Goal: Task Accomplishment & Management: Manage account settings

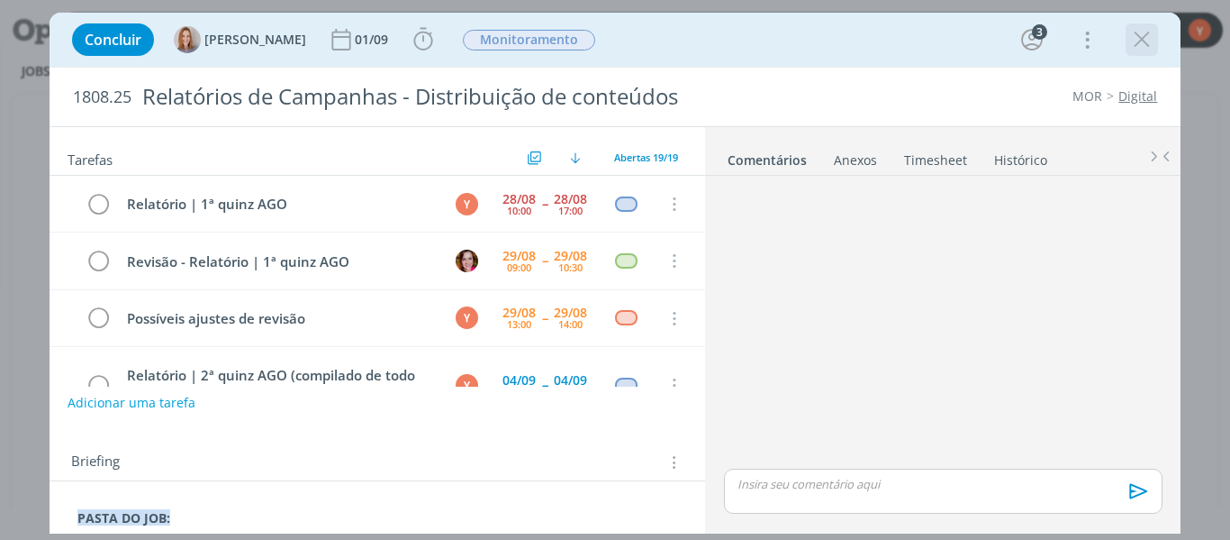
click at [1141, 40] on icon "dialog" at bounding box center [1142, 39] width 27 height 27
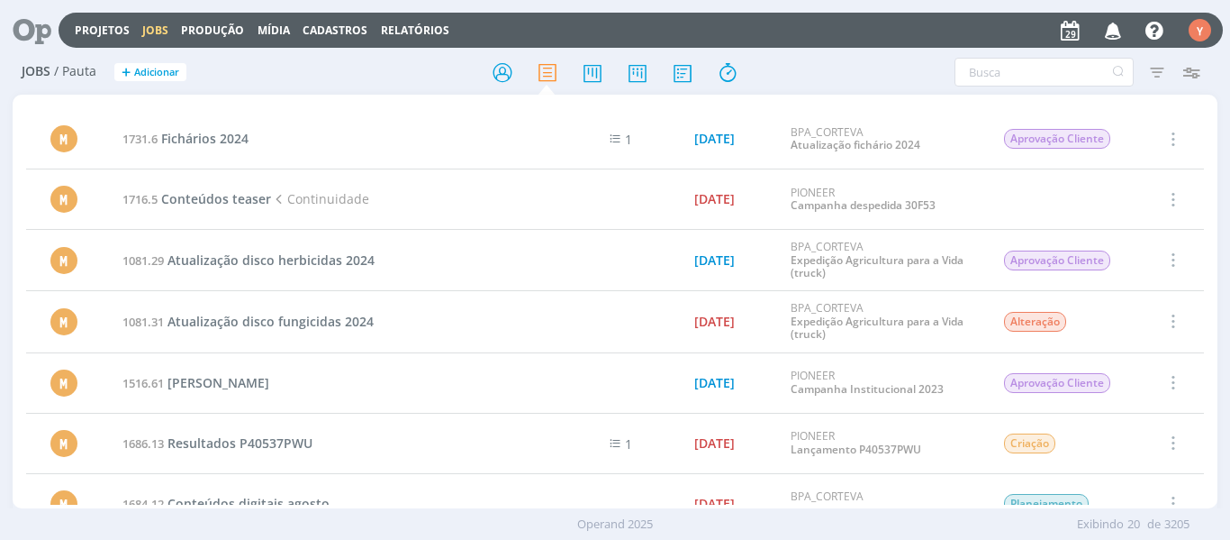
click at [153, 32] on link "Jobs" at bounding box center [155, 30] width 26 height 15
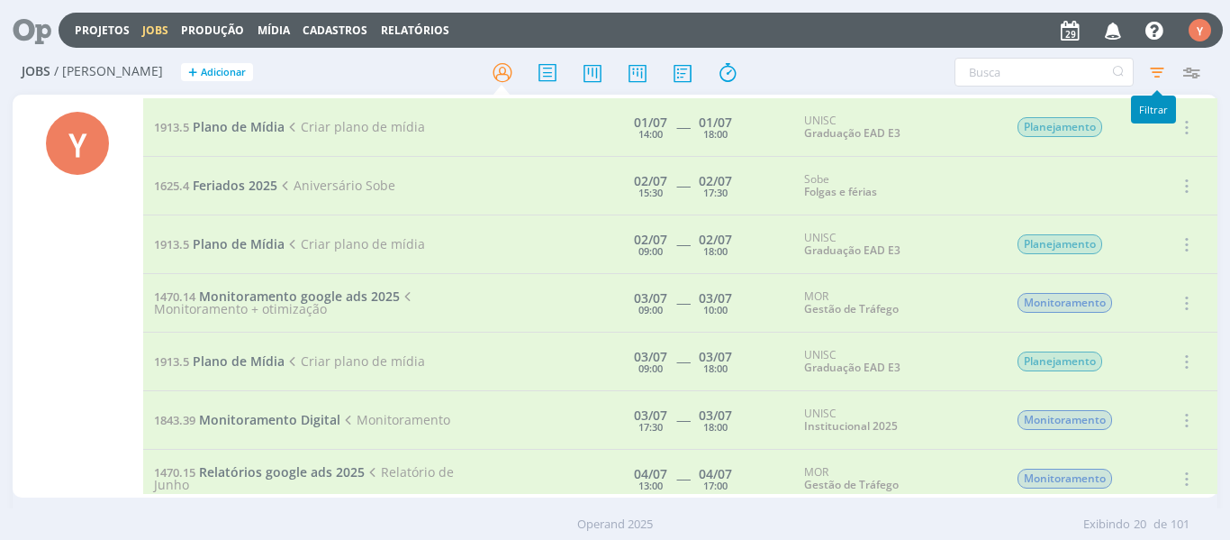
click at [1148, 72] on icon "button" at bounding box center [1157, 72] width 32 height 32
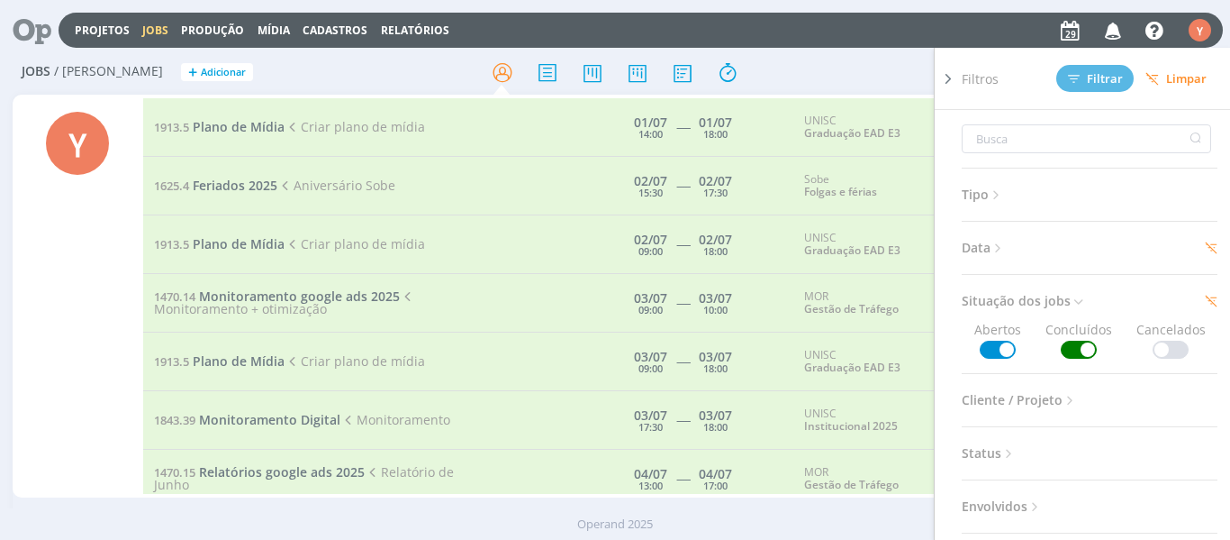
click at [1074, 351] on span at bounding box center [1079, 349] width 36 height 18
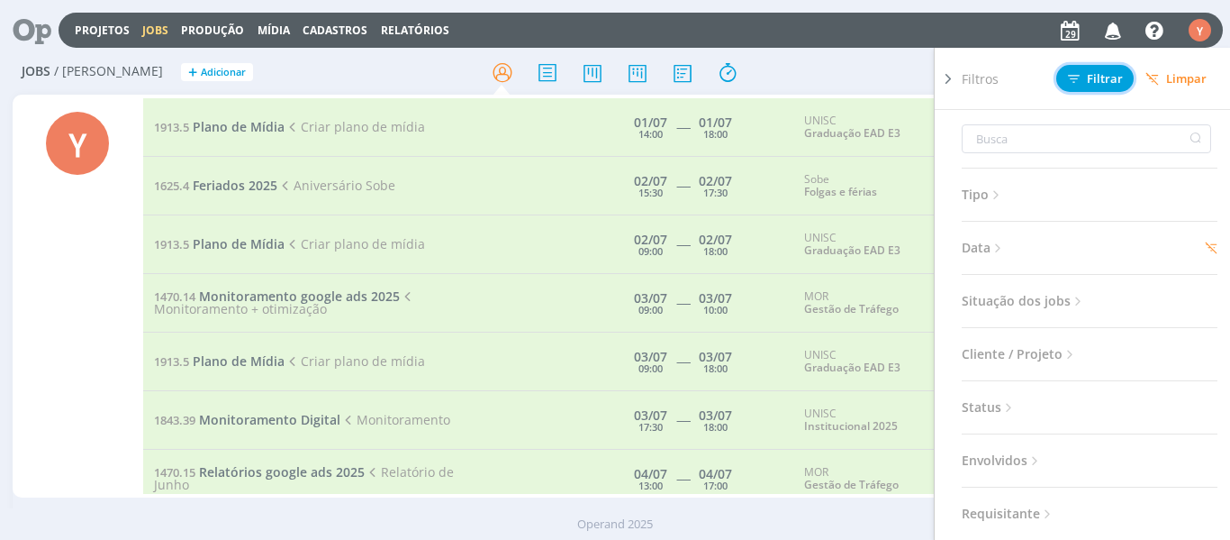
click at [1085, 82] on span "Filtrar" at bounding box center [1095, 79] width 55 height 12
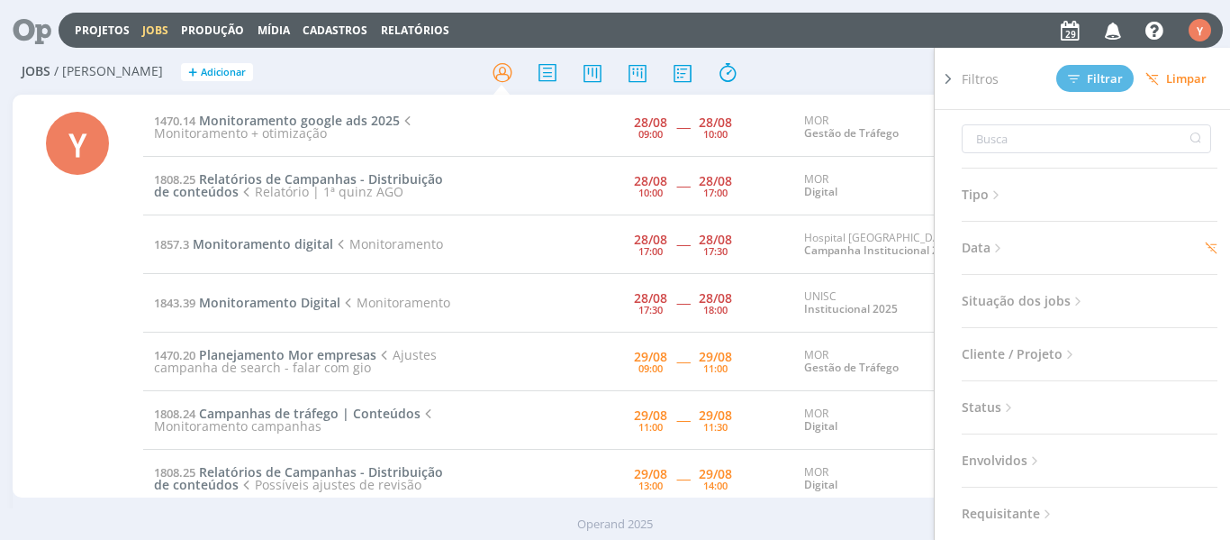
click at [63, 307] on div "Y" at bounding box center [78, 297] width 131 height 399
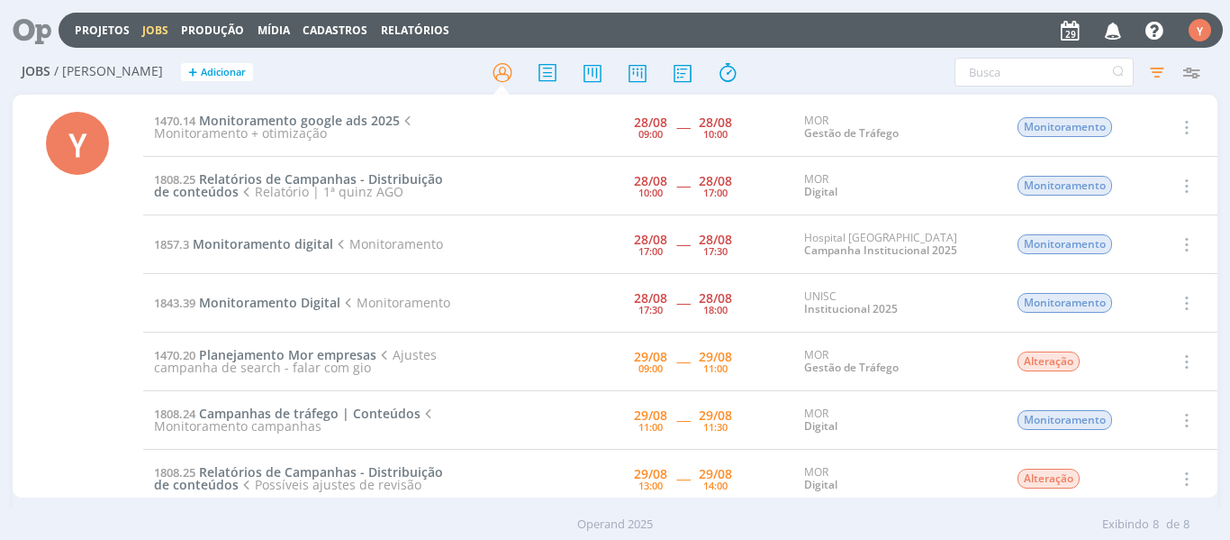
click at [276, 279] on td "1843.39 Monitoramento Digital Monitoramento" at bounding box center [304, 303] width 322 height 59
click at [86, 298] on div "Y" at bounding box center [78, 297] width 131 height 399
click at [296, 113] on span "Monitoramento google ads 2025" at bounding box center [299, 120] width 201 height 17
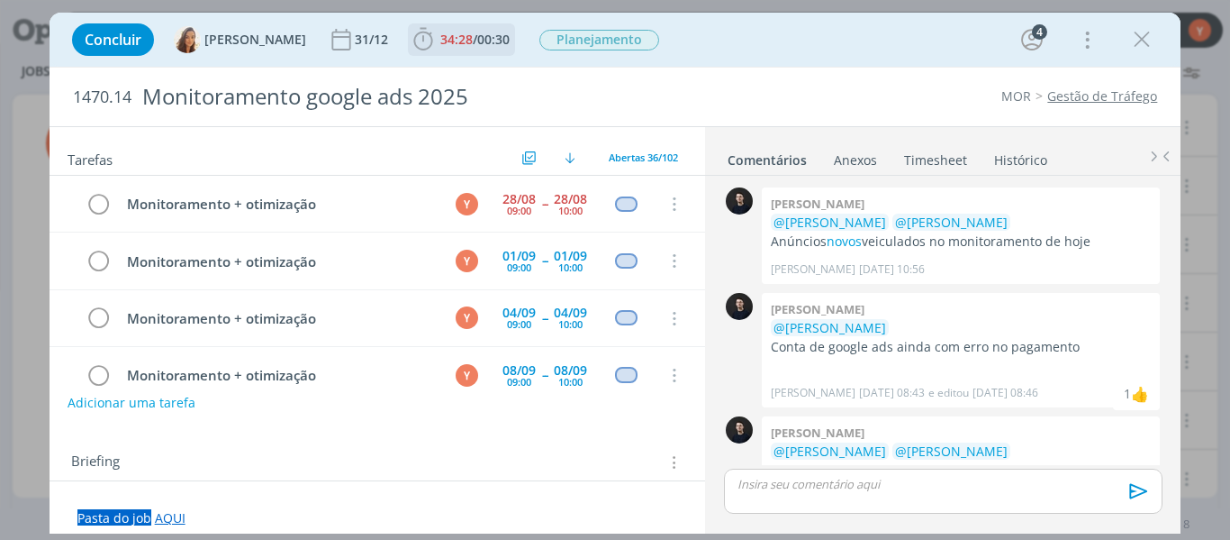
scroll to position [919, 0]
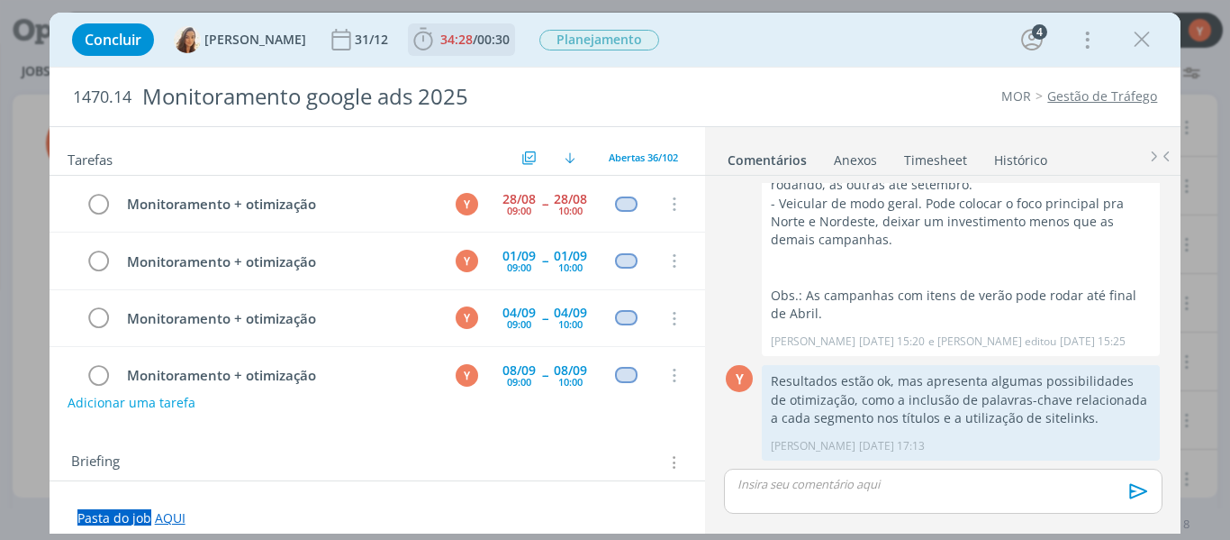
click at [449, 54] on span "34:28 / 00:30 Apontar Data * [DATE] Horas * 00:00 Tarefa Selecione a tarefa Des…" at bounding box center [461, 39] width 107 height 32
click at [473, 35] on span "/" at bounding box center [475, 39] width 5 height 17
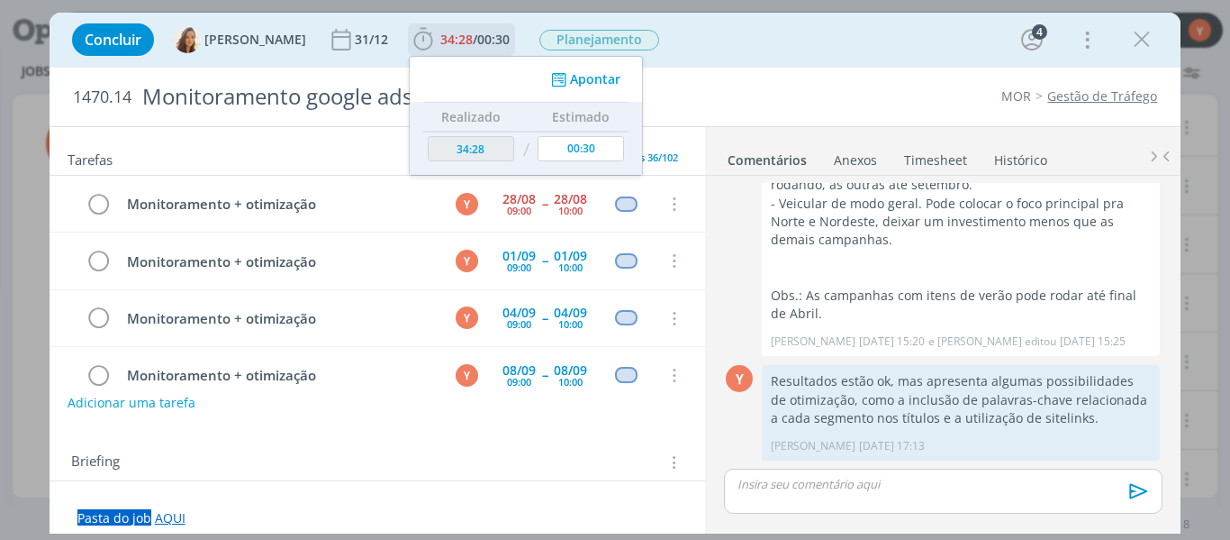
click at [586, 77] on button "Apontar" at bounding box center [584, 79] width 75 height 19
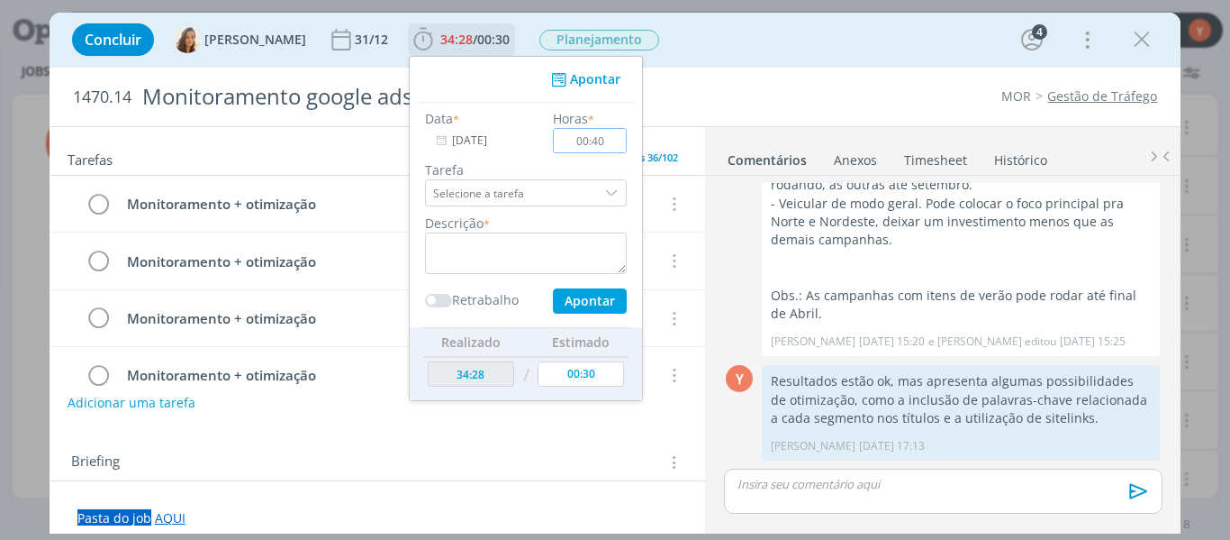
type input "00:40"
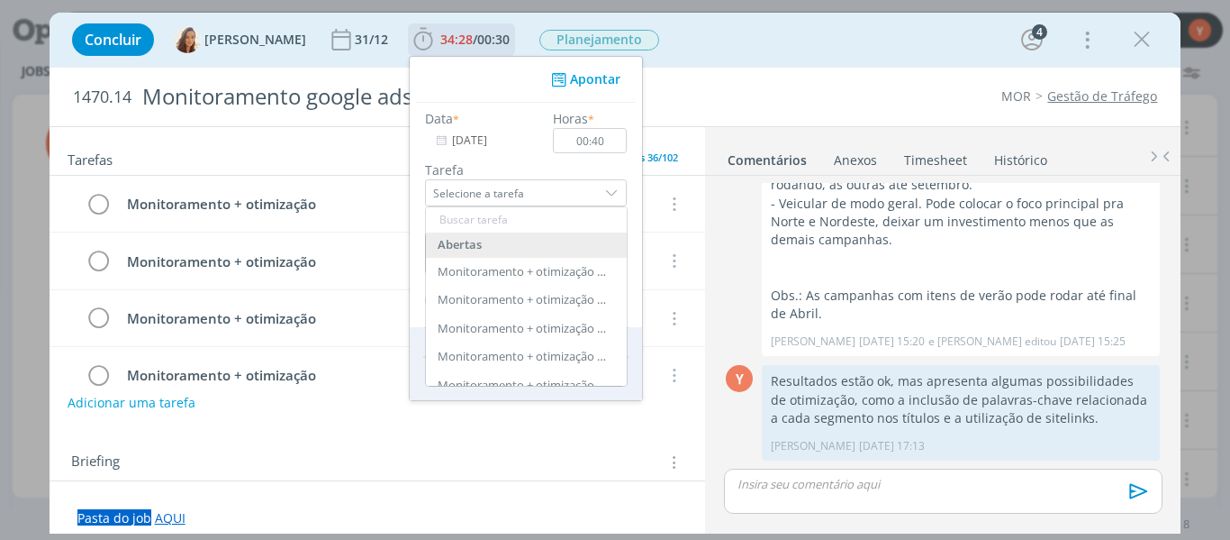
click at [517, 160] on label "Tarefa" at bounding box center [526, 169] width 202 height 19
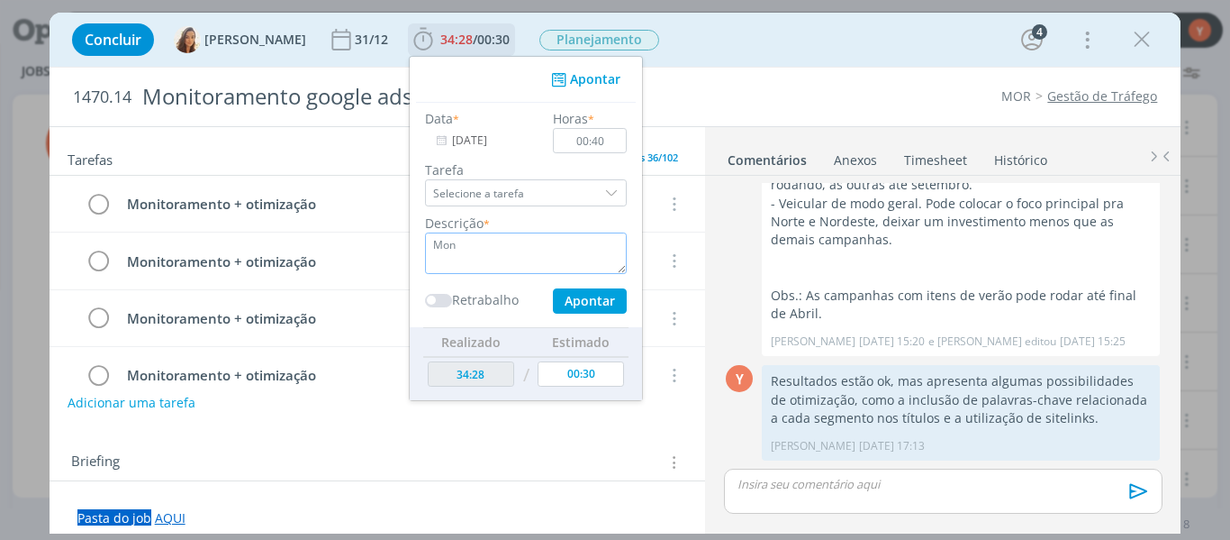
click at [562, 250] on textarea "Mon" at bounding box center [526, 252] width 202 height 41
type textarea "Monitoramento"
click at [581, 296] on button "Apontar" at bounding box center [590, 300] width 74 height 25
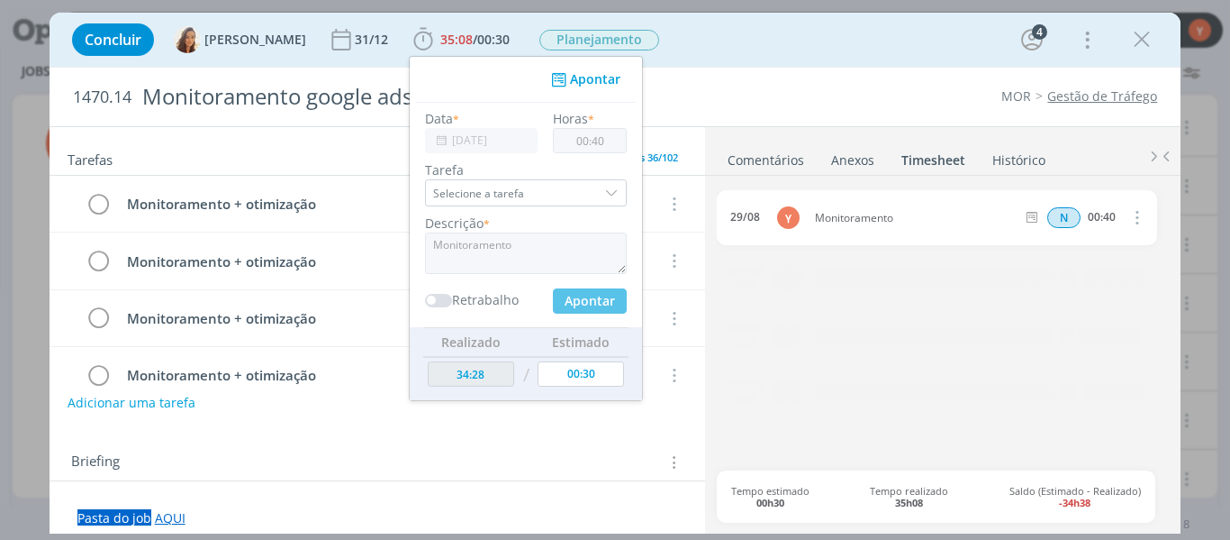
type input "35:08"
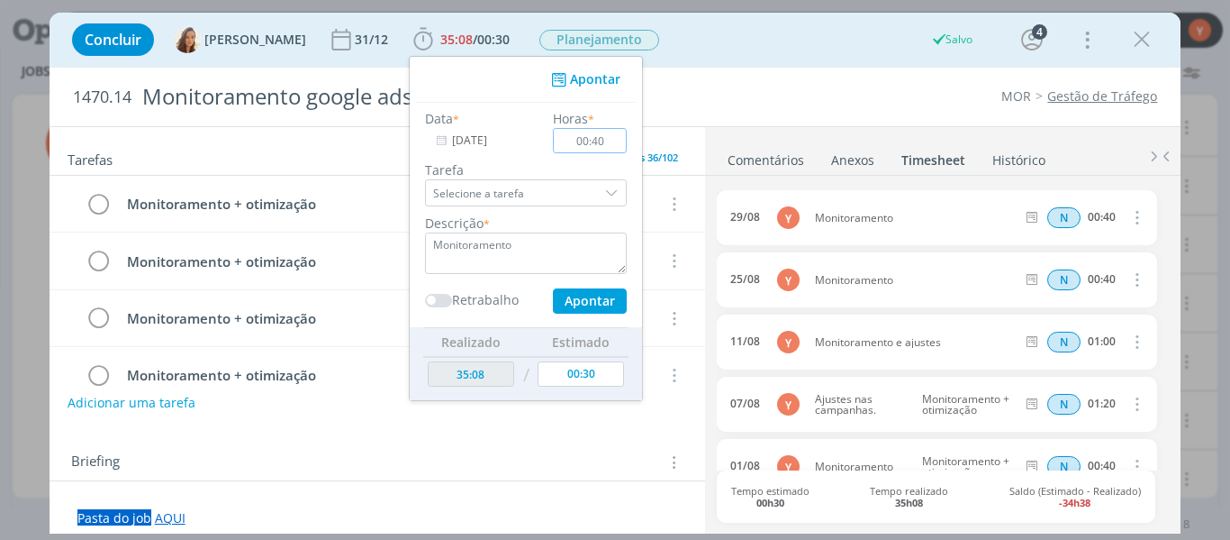
type input "00:00"
click at [1160, 34] on div "Concluir [PERSON_NAME] 31/12 35:08 / 00:30 Apontar Data * [DATE] Horas * 00:00 …" at bounding box center [615, 39] width 1105 height 43
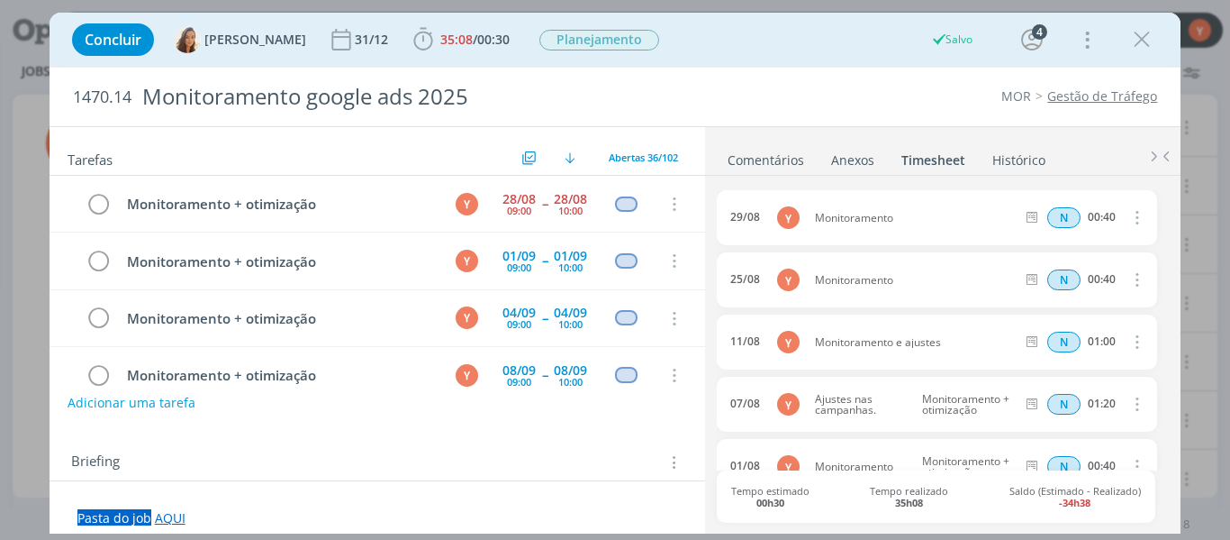
drag, startPoint x: 1143, startPoint y: 42, endPoint x: 461, endPoint y: 214, distance: 703.2
click at [1143, 42] on icon "dialog" at bounding box center [1142, 39] width 27 height 27
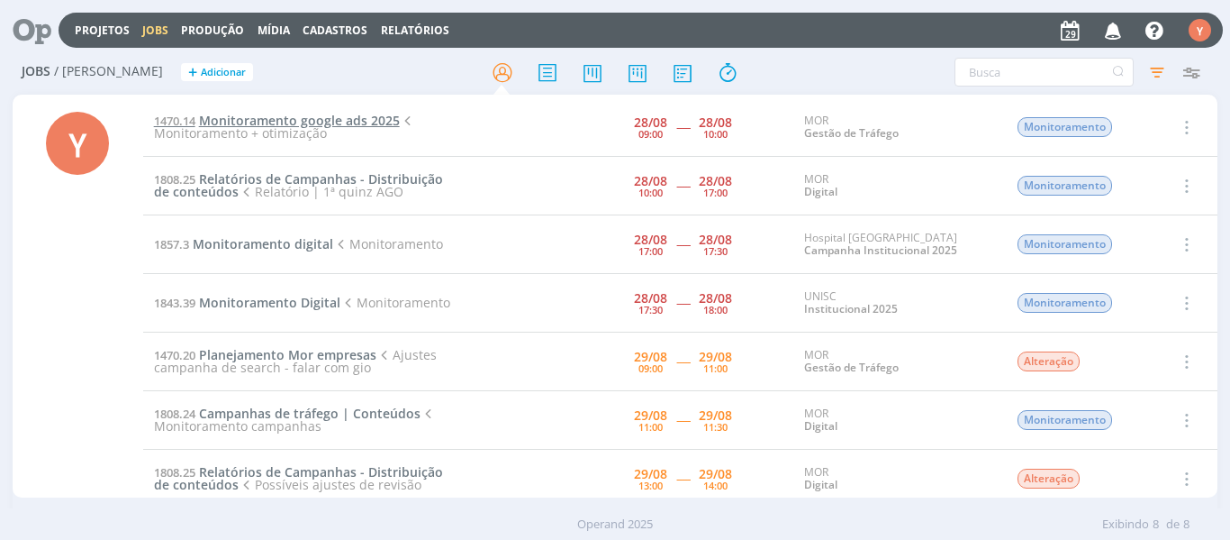
click at [273, 117] on span "Monitoramento google ads 2025" at bounding box center [299, 120] width 201 height 17
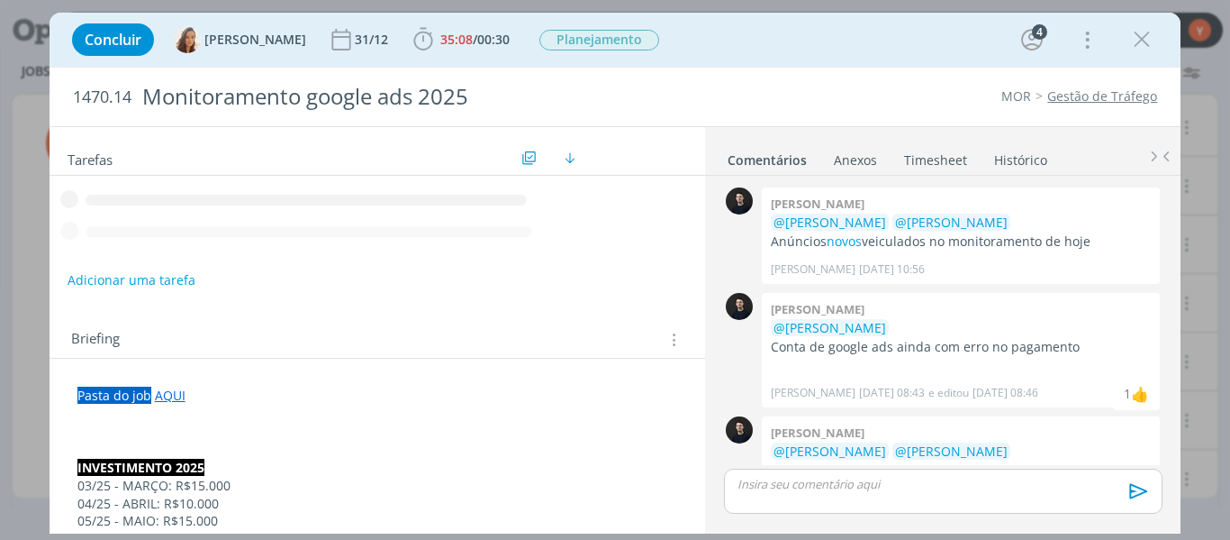
scroll to position [919, 0]
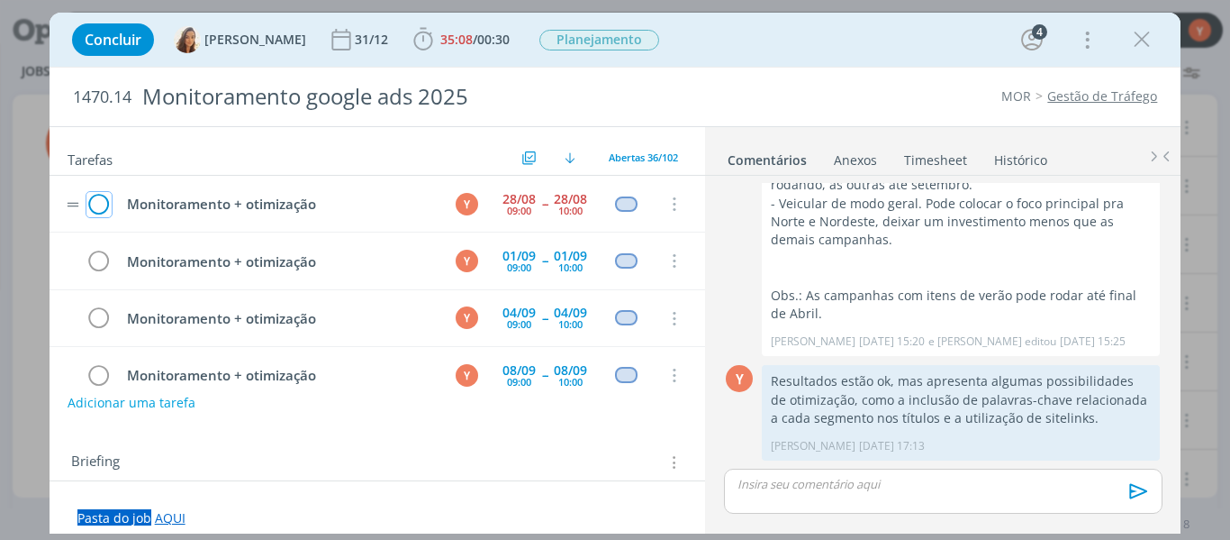
click at [98, 203] on icon "dialog" at bounding box center [98, 204] width 25 height 27
click at [23, 286] on div "Concluir [PERSON_NAME] 31/12 35:08 / 00:30 Apontar Data * [DATE] Horas * 00:00 …" at bounding box center [615, 270] width 1230 height 540
click at [1126, 46] on div "dialog" at bounding box center [1142, 39] width 32 height 32
click at [1153, 41] on icon "dialog" at bounding box center [1142, 39] width 27 height 27
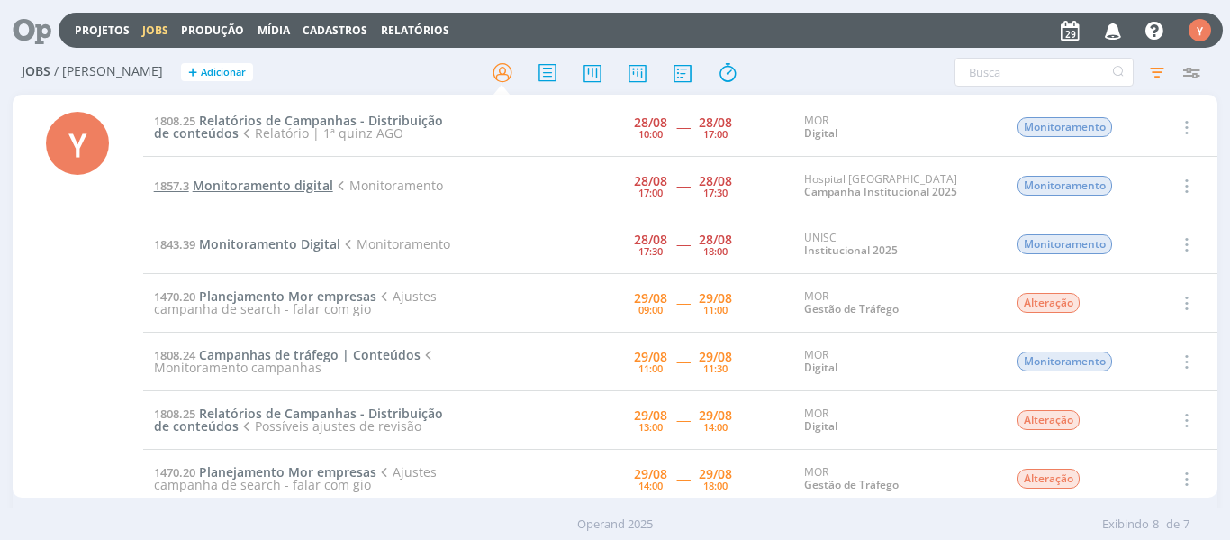
click at [285, 186] on span "Monitoramento digital" at bounding box center [263, 185] width 141 height 17
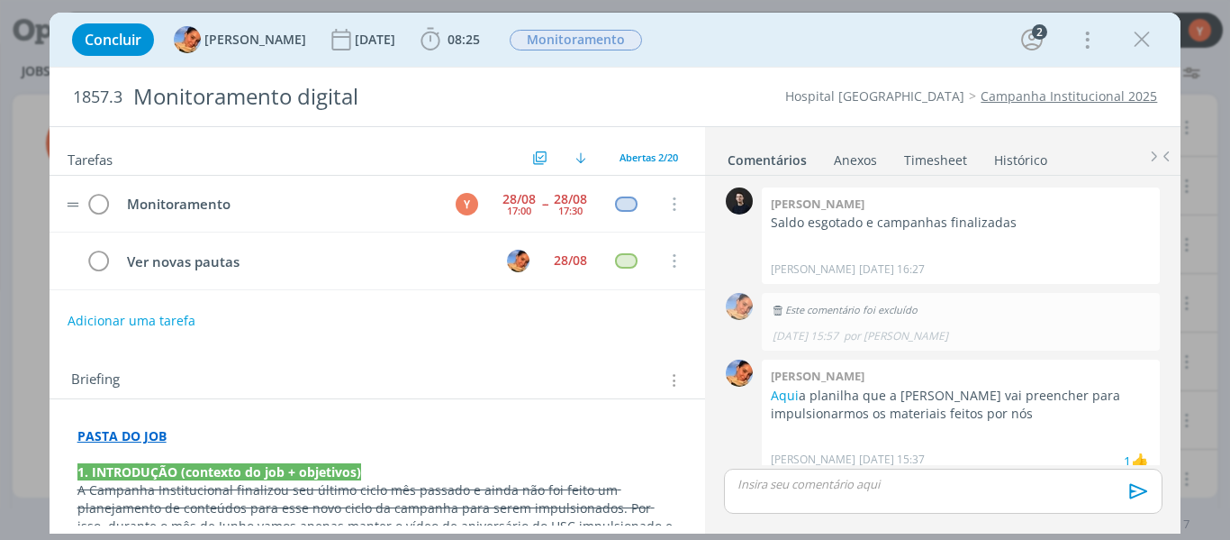
scroll to position [462, 0]
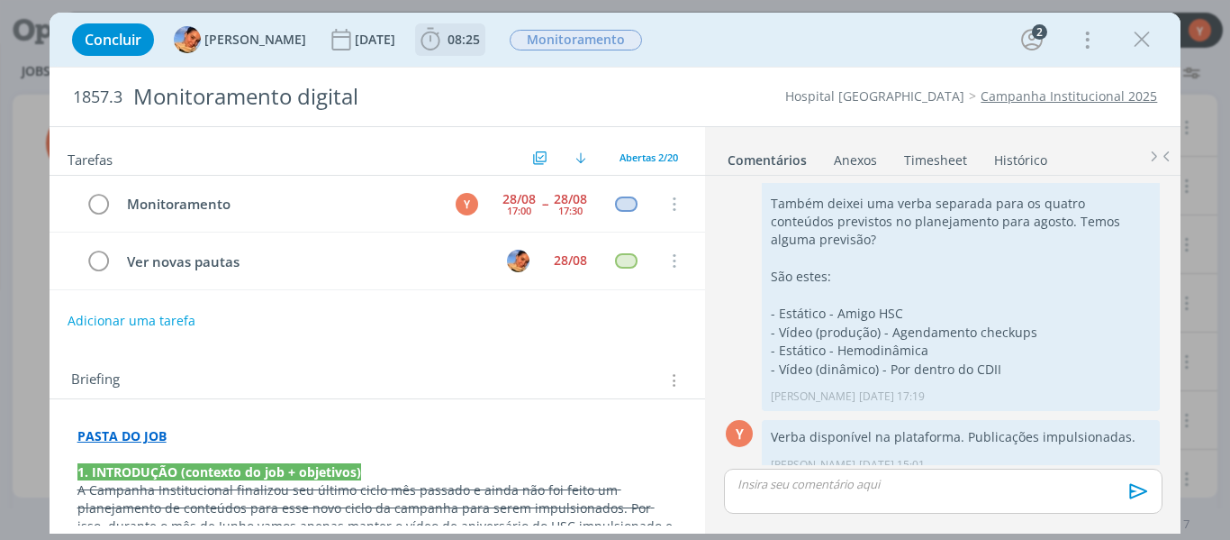
click at [458, 41] on span "08:25" at bounding box center [464, 39] width 32 height 17
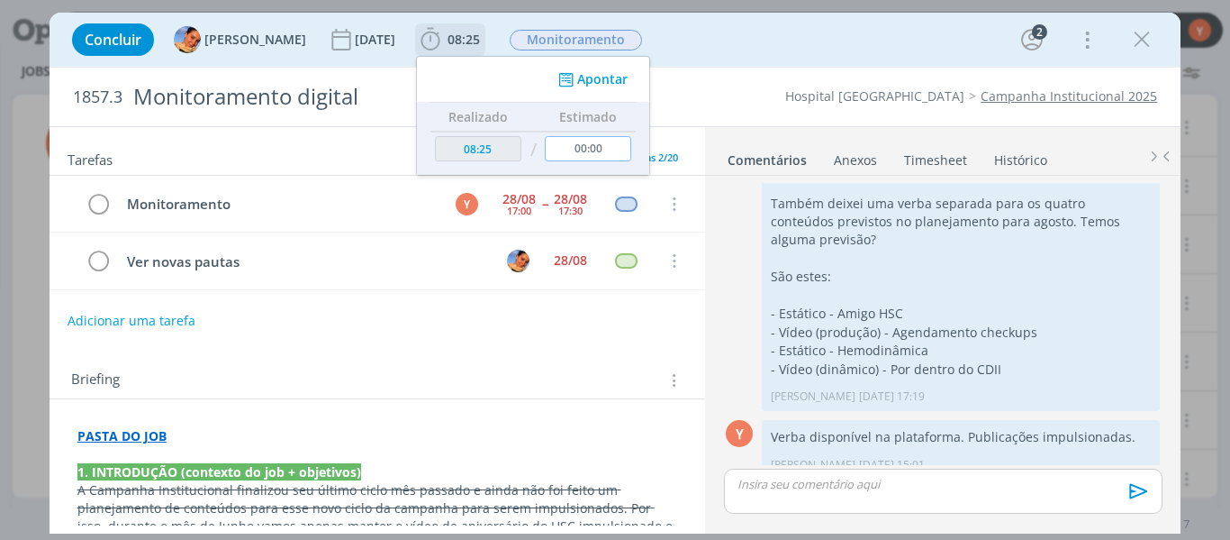
click at [603, 151] on input "00:00" at bounding box center [588, 148] width 86 height 25
type input "00:40"
click at [577, 75] on button "Apontar" at bounding box center [591, 79] width 75 height 19
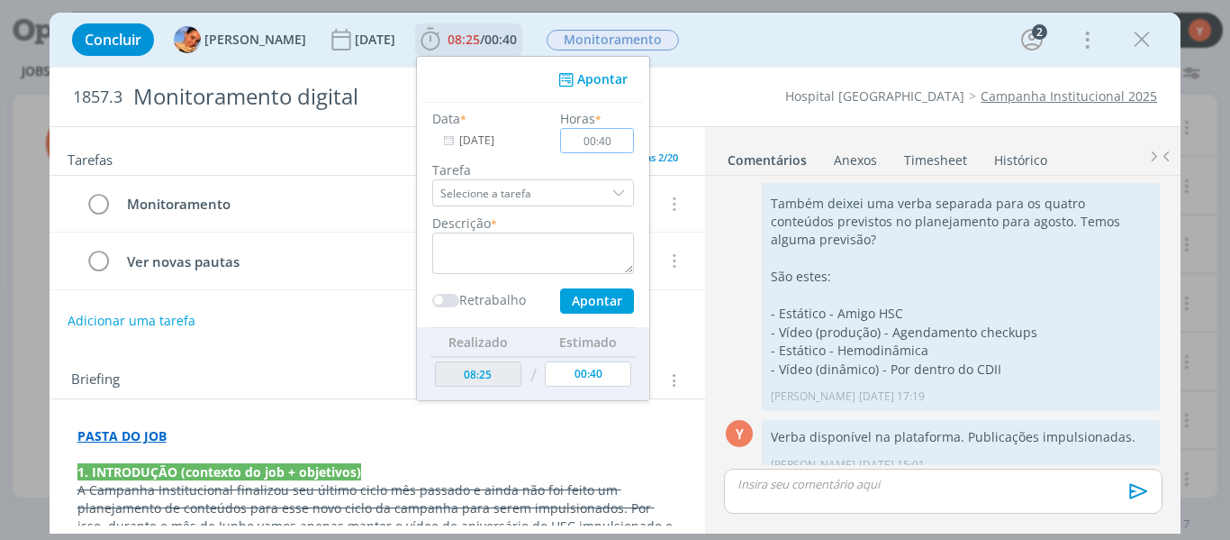
type input "00:40"
click at [585, 249] on textarea "dialog" at bounding box center [533, 252] width 202 height 41
click at [585, 249] on textarea "M" at bounding box center [533, 252] width 202 height 41
type textarea "Monitoramento"
click at [592, 298] on button "Apontar" at bounding box center [597, 300] width 74 height 25
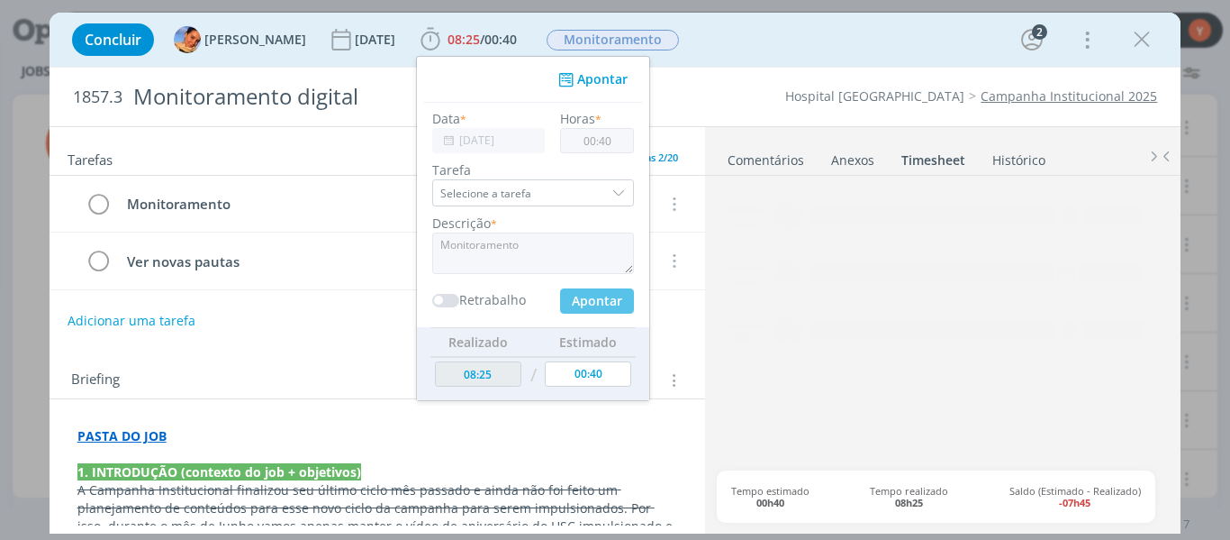
type input "09:05"
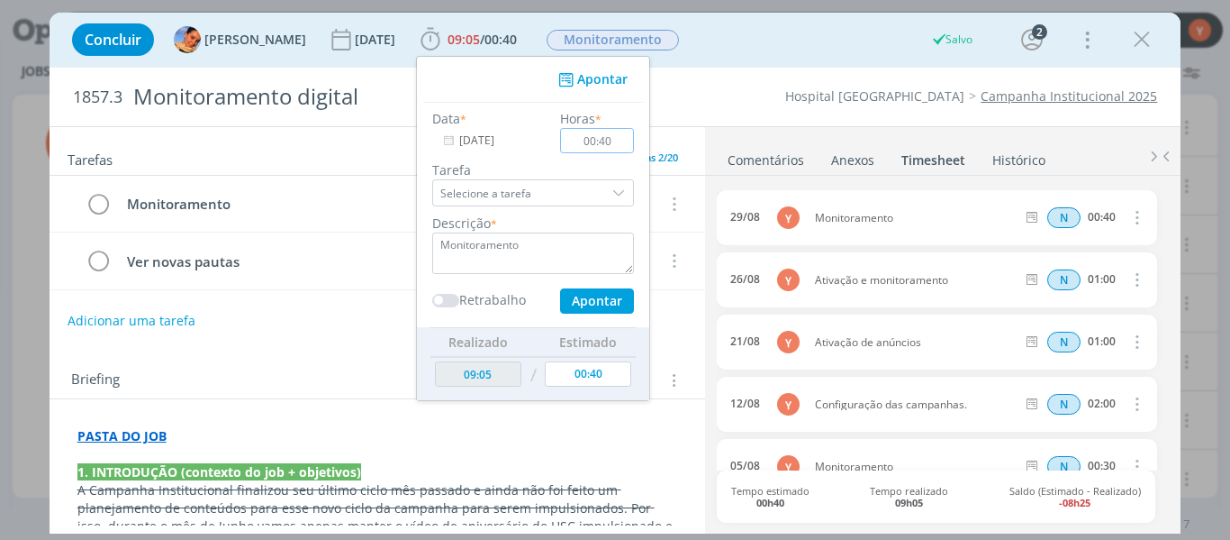
type input "00:00"
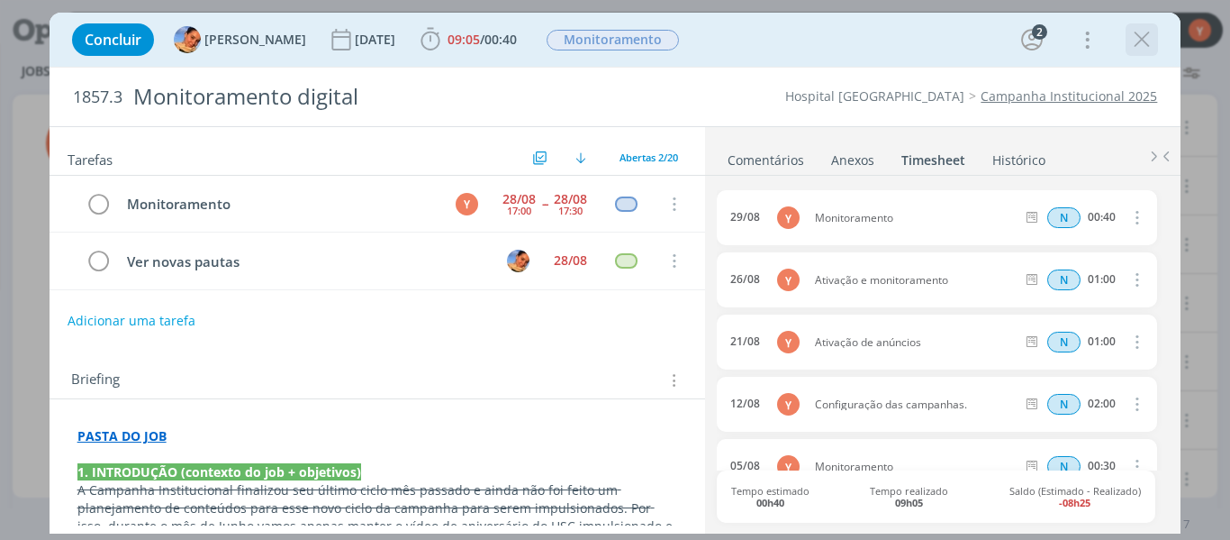
click at [1147, 43] on icon "dialog" at bounding box center [1142, 39] width 27 height 27
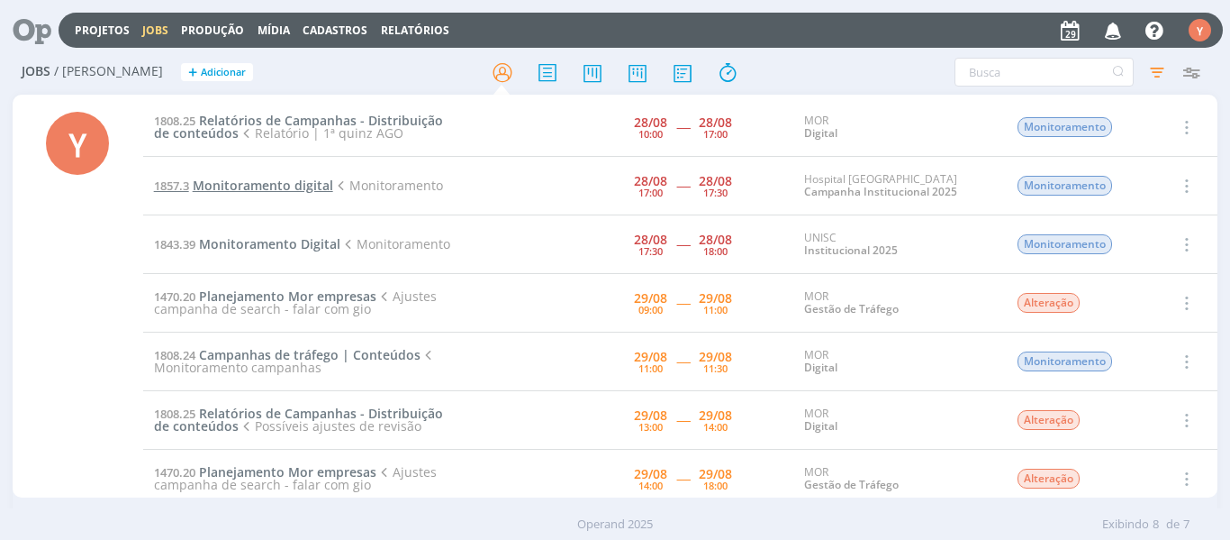
click at [286, 187] on span "Monitoramento digital" at bounding box center [263, 185] width 141 height 17
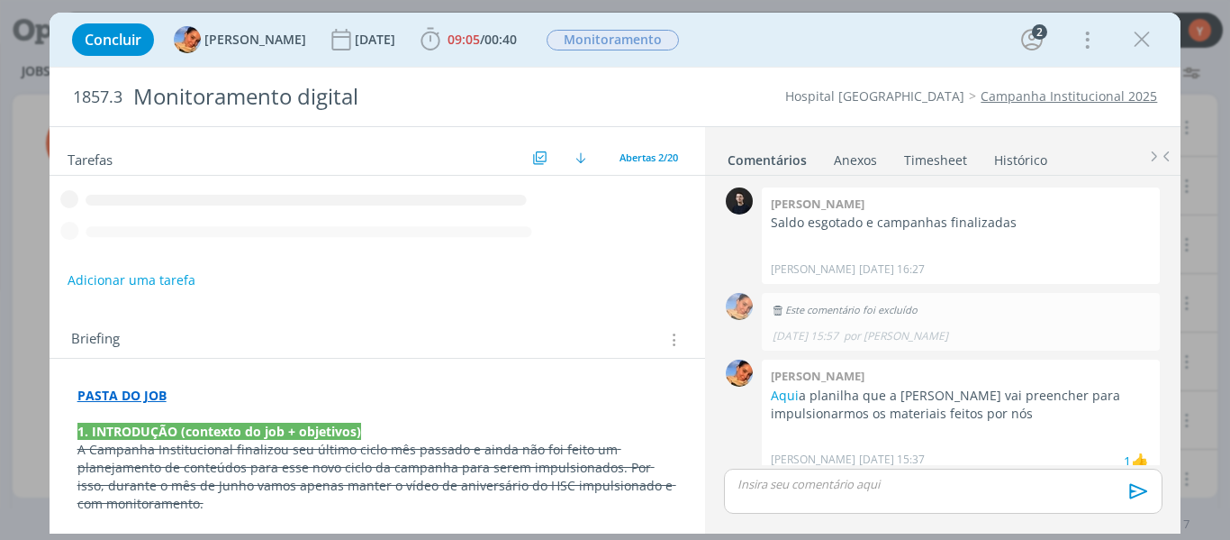
scroll to position [462, 0]
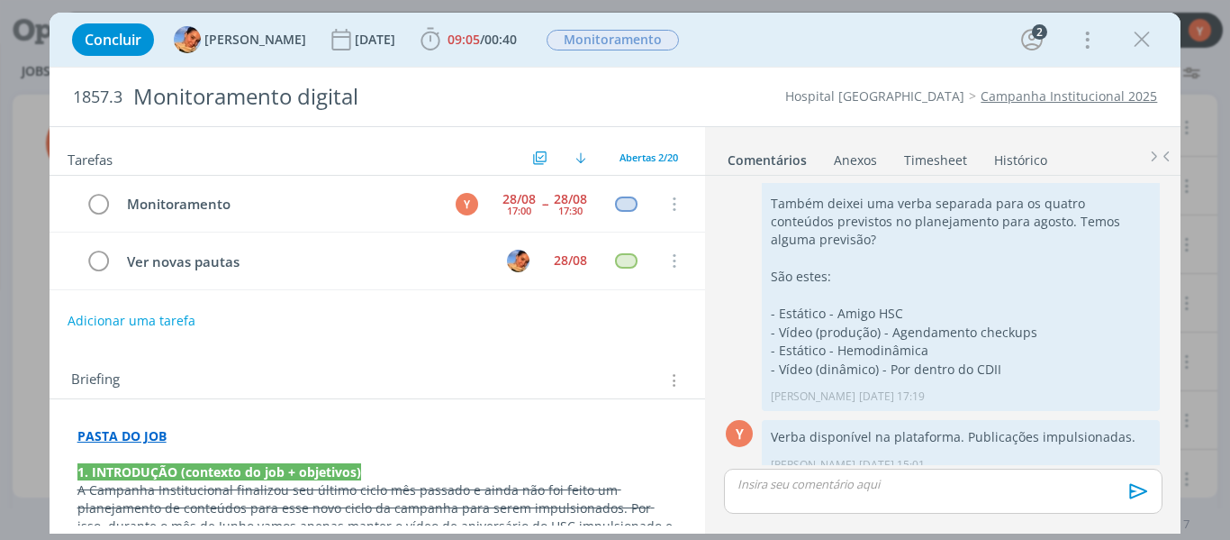
click at [923, 151] on link "Timesheet" at bounding box center [935, 156] width 65 height 26
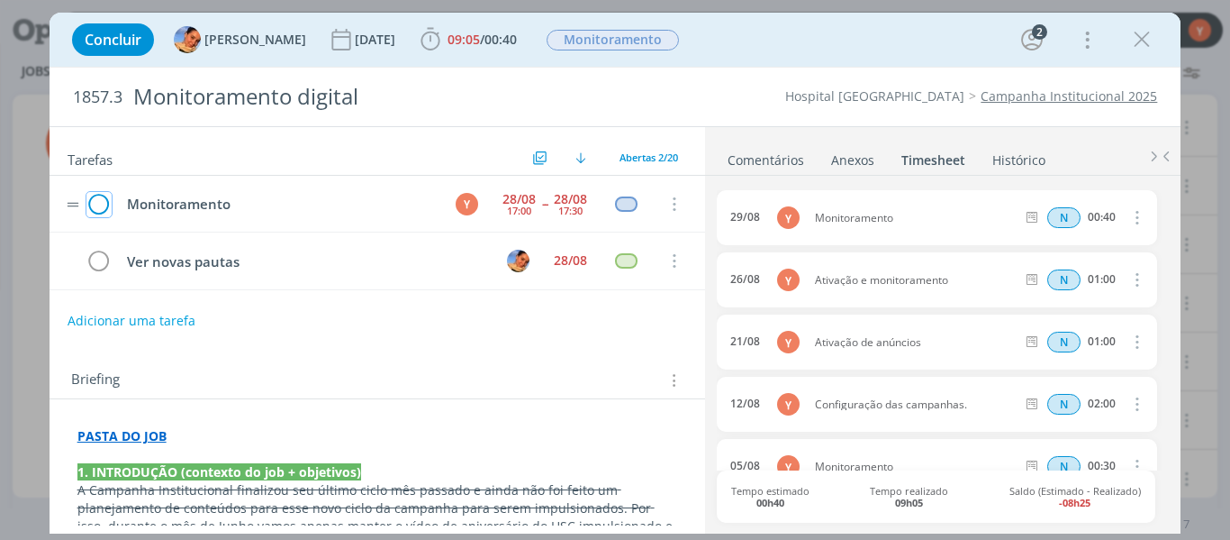
click at [106, 204] on icon "dialog" at bounding box center [98, 204] width 25 height 27
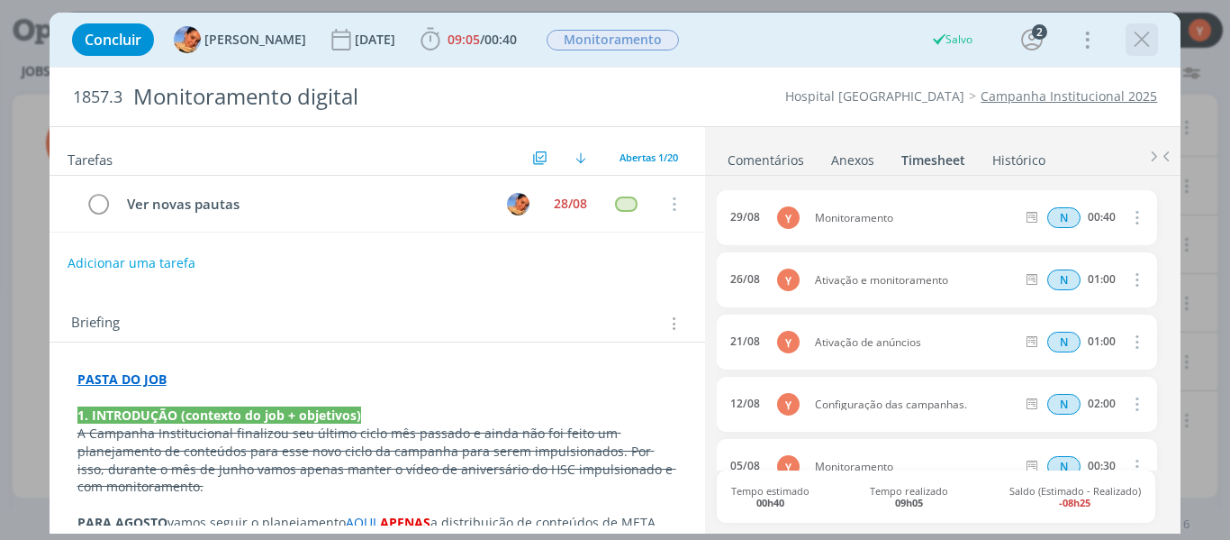
click at [1149, 48] on icon "dialog" at bounding box center [1142, 39] width 27 height 27
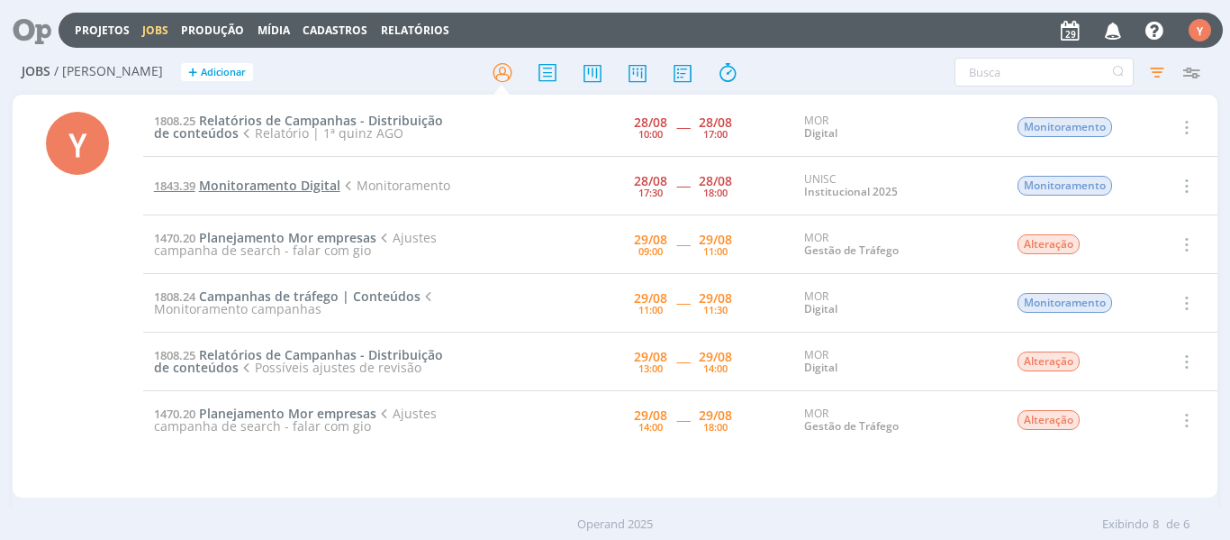
click at [292, 190] on span "Monitoramento Digital" at bounding box center [269, 185] width 141 height 17
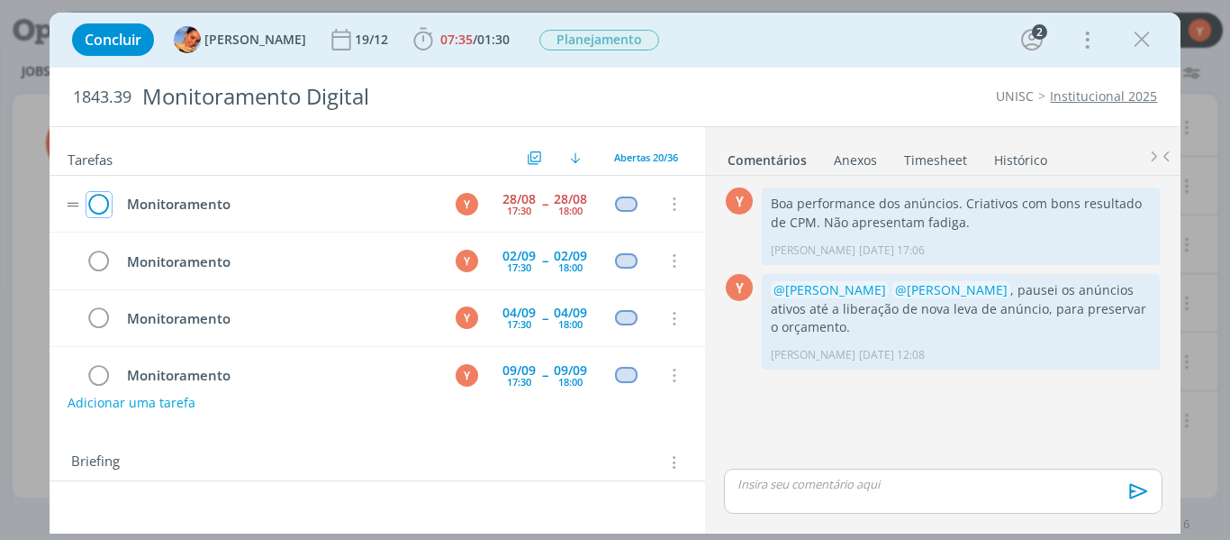
click at [92, 200] on icon "dialog" at bounding box center [98, 204] width 25 height 27
click at [1147, 38] on icon "dialog" at bounding box center [1142, 39] width 27 height 27
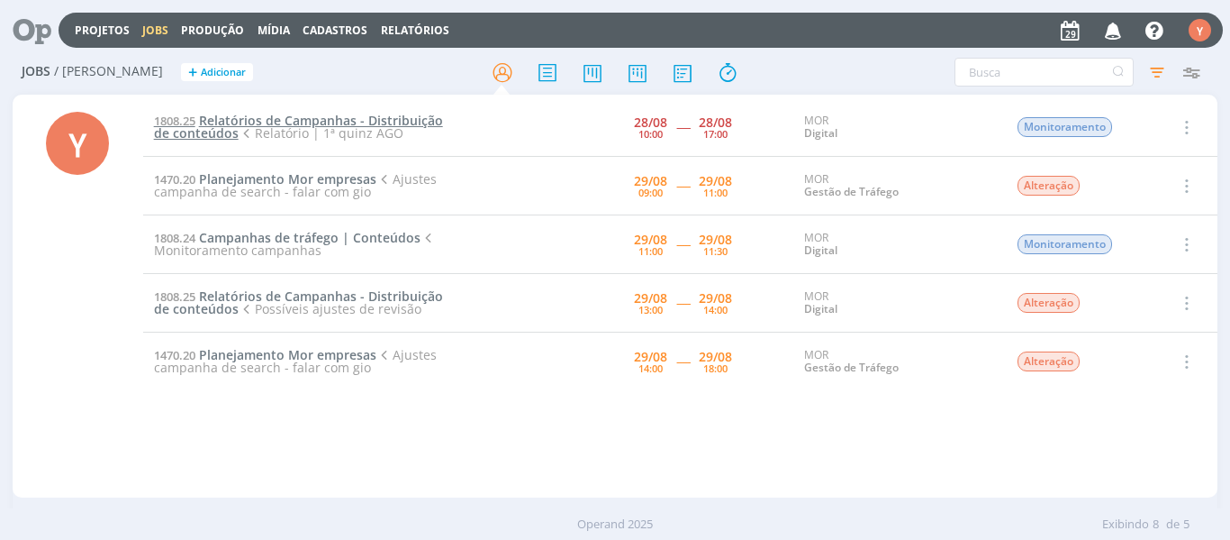
click at [320, 122] on span "Relatórios de Campanhas - Distribuição de conteúdos" at bounding box center [298, 127] width 289 height 30
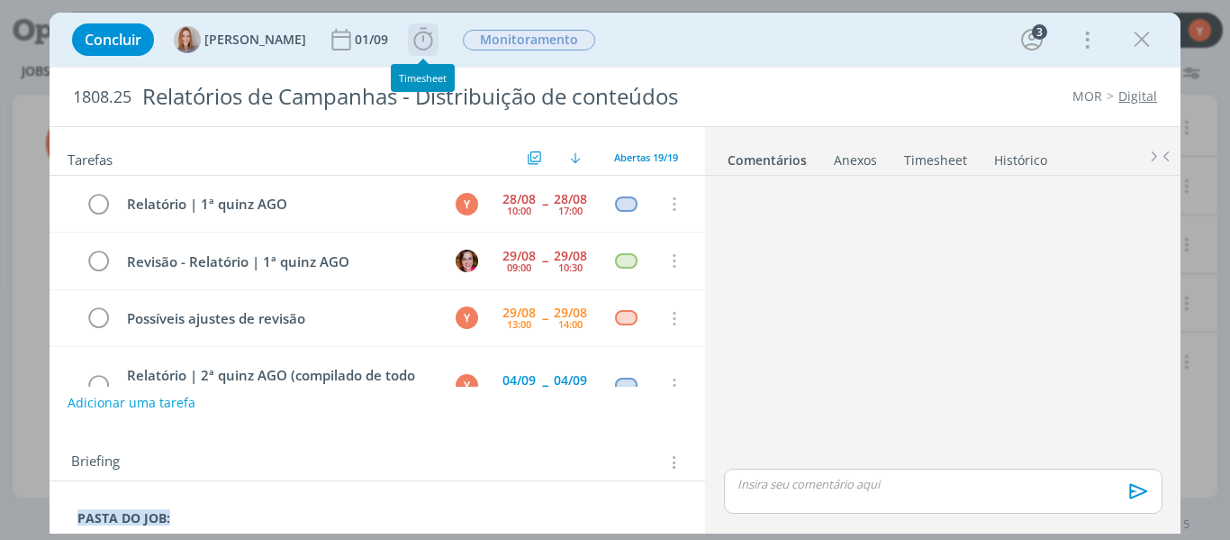
click at [424, 36] on icon "dialog" at bounding box center [423, 39] width 27 height 27
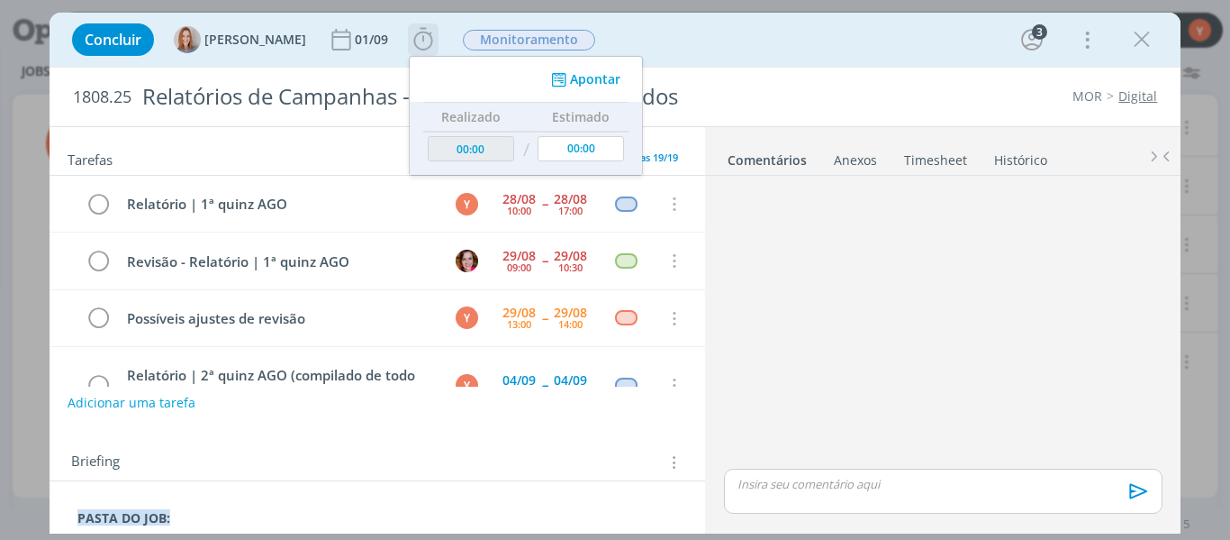
click at [449, 88] on div "dialog" at bounding box center [467, 79] width 54 height 34
click at [0, 319] on div "Concluir [PERSON_NAME] 01/09 Apontar Data * [DATE] Horas * 00:00 Tarefa Selecio…" at bounding box center [615, 270] width 1230 height 540
